Goal: Information Seeking & Learning: Learn about a topic

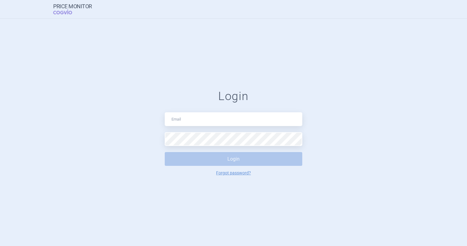
click at [225, 125] on input "text" at bounding box center [234, 119] width 138 height 14
type input "[PERSON_NAME][EMAIL_ADDRESS][DOMAIN_NAME]"
click at [61, 171] on form "Login [PERSON_NAME][EMAIL_ADDRESS][DOMAIN_NAME] Login Forgot password?" at bounding box center [233, 132] width 443 height 86
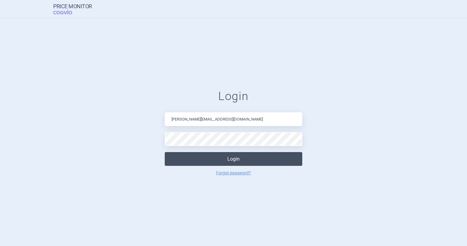
click at [203, 157] on button "Login" at bounding box center [234, 159] width 138 height 14
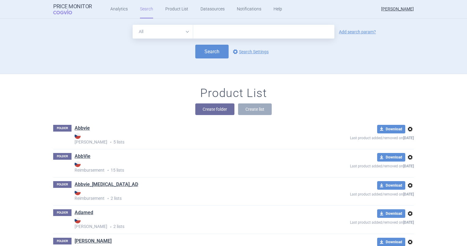
click at [216, 28] on input "text" at bounding box center [263, 32] width 141 height 14
click at [120, 67] on div "All Brand Name ATC Company Active Substance Country Newer than Add search param…" at bounding box center [233, 49] width 385 height 49
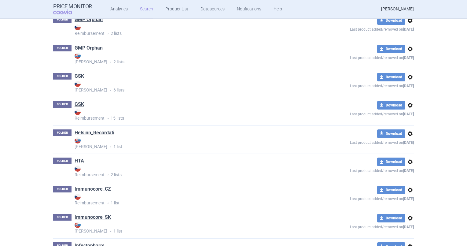
scroll to position [4810, 0]
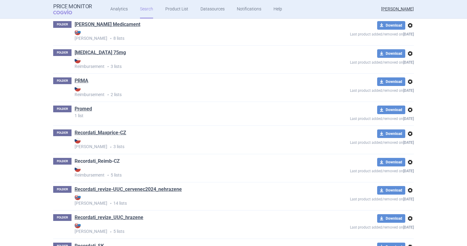
click at [111, 158] on link "Recordati_Reimb-CZ" at bounding box center [97, 161] width 45 height 7
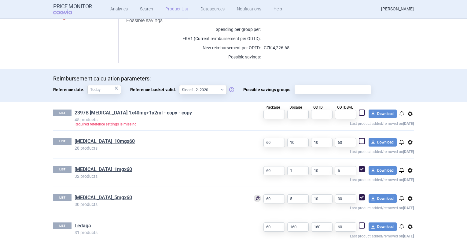
scroll to position [126, 0]
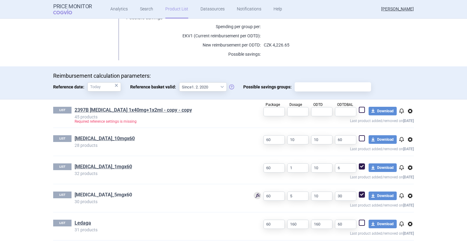
click at [94, 195] on link "[MEDICAL_DATA]_5mgx60" at bounding box center [104, 195] width 58 height 7
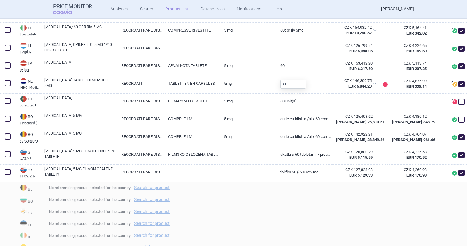
scroll to position [367, 0]
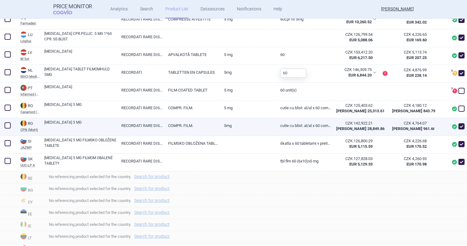
click at [142, 133] on link "RECORDATI RARE DISEASES" at bounding box center [140, 125] width 47 height 15
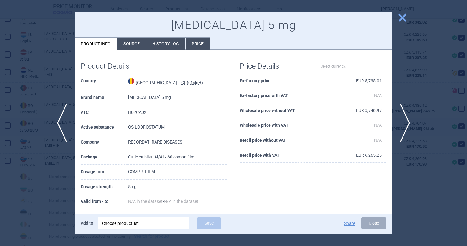
select select "EUR"
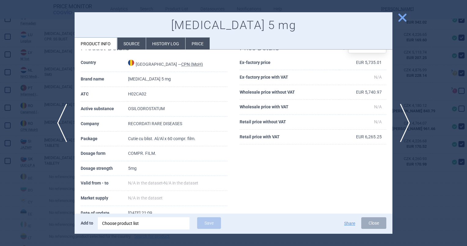
scroll to position [52, 0]
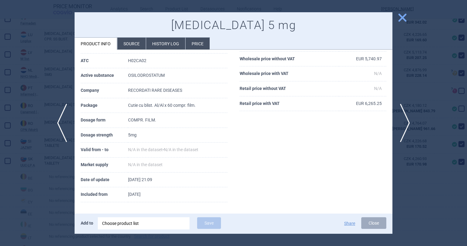
click at [129, 41] on li "Source" at bounding box center [131, 44] width 28 height 12
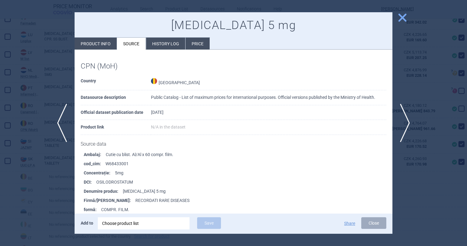
click at [158, 41] on li "History log" at bounding box center [165, 44] width 39 height 12
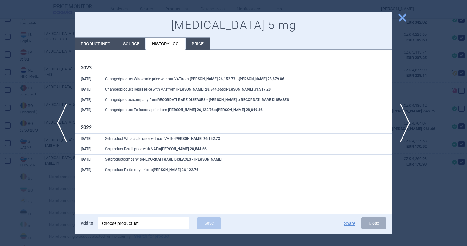
click at [192, 37] on ul "Product info Source History log Price" at bounding box center [143, 43] width 136 height 12
click at [194, 42] on li "Price" at bounding box center [198, 44] width 24 height 12
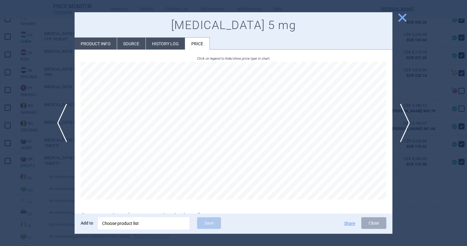
click at [166, 45] on li "History log" at bounding box center [165, 44] width 39 height 12
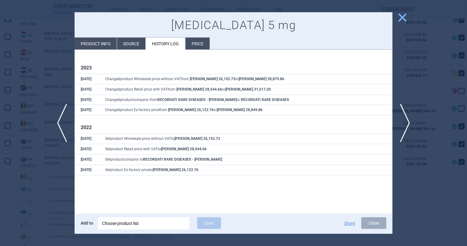
click at [400, 19] on span "close" at bounding box center [402, 17] width 11 height 11
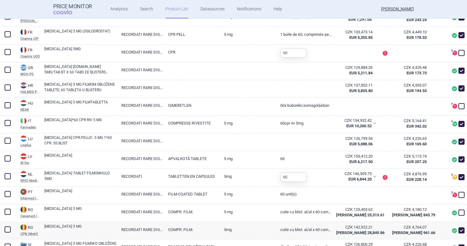
scroll to position [184, 0]
